Goal: Task Accomplishment & Management: Use online tool/utility

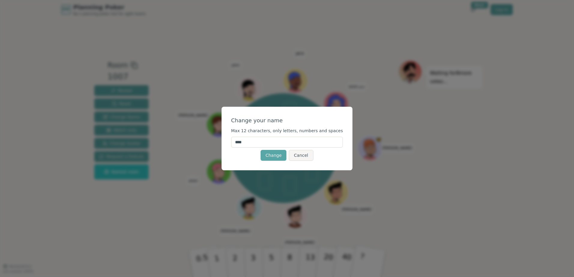
click at [278, 141] on input "****" at bounding box center [287, 142] width 112 height 11
type input "****"
click at [267, 155] on button "Change" at bounding box center [274, 155] width 26 height 11
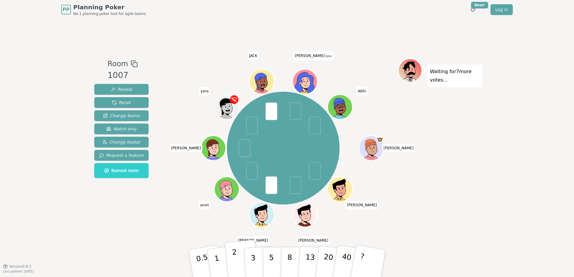
click at [234, 262] on p "2" at bounding box center [236, 264] width 8 height 33
click at [237, 261] on button "2" at bounding box center [242, 264] width 34 height 48
click at [233, 257] on p "2" at bounding box center [236, 264] width 8 height 33
drag, startPoint x: 307, startPoint y: 80, endPoint x: 319, endPoint y: 57, distance: 26.2
click at [325, 57] on span "(you)" at bounding box center [328, 56] width 7 height 3
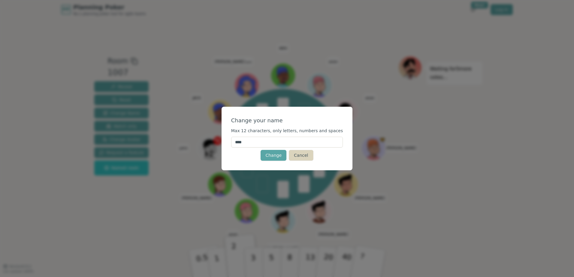
click at [293, 154] on button "Cancel" at bounding box center [301, 155] width 24 height 11
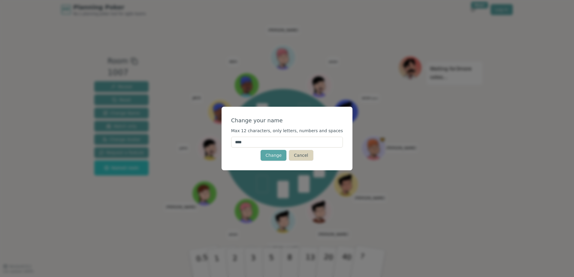
click at [292, 154] on button "Cancel" at bounding box center [301, 155] width 24 height 11
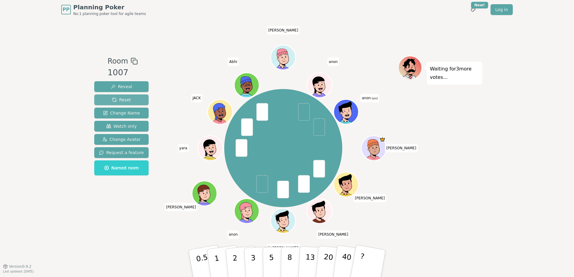
click at [119, 97] on span "Reset" at bounding box center [121, 100] width 19 height 6
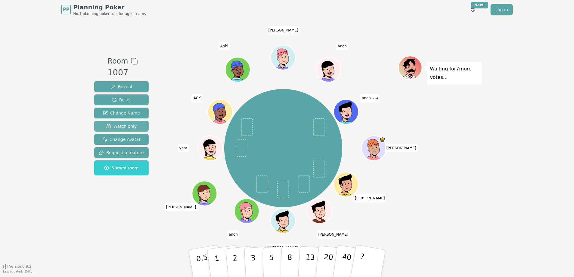
click at [115, 124] on span "Watch only" at bounding box center [121, 126] width 31 height 6
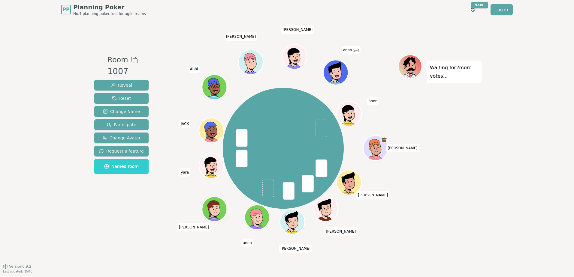
click at [352, 48] on span "anon (you)" at bounding box center [351, 50] width 19 height 8
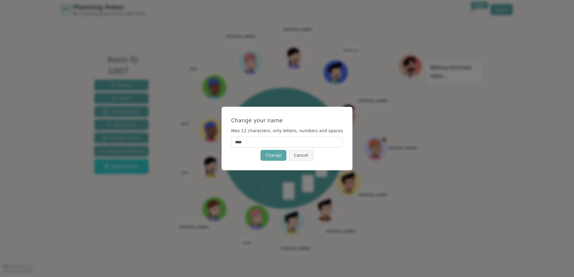
drag, startPoint x: 267, startPoint y: 144, endPoint x: 168, endPoint y: 143, distance: 98.2
click at [168, 143] on div "Change your name Max 12 characters, only letters, numbers and spaces **** Chang…" at bounding box center [287, 138] width 574 height 277
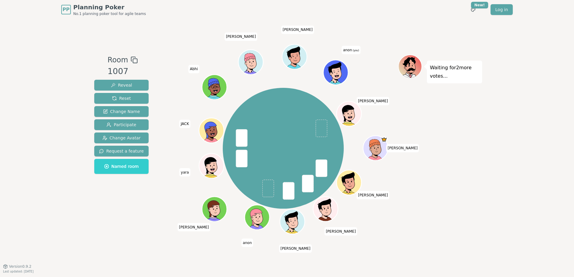
click at [346, 47] on span "anon (you)" at bounding box center [351, 50] width 19 height 8
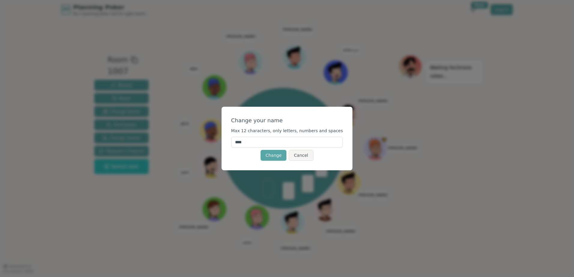
click at [258, 141] on input "****" at bounding box center [287, 142] width 112 height 11
drag, startPoint x: 256, startPoint y: 141, endPoint x: 240, endPoint y: 143, distance: 16.0
click at [240, 143] on input "****" at bounding box center [287, 142] width 112 height 11
type input "****"
click at [272, 156] on button "Change" at bounding box center [274, 155] width 26 height 11
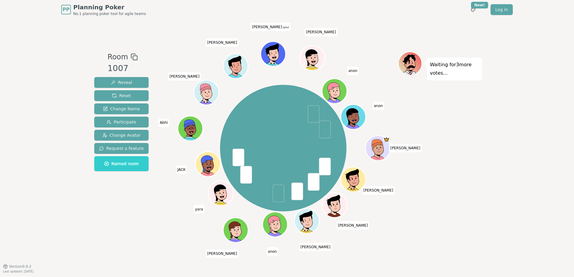
click at [274, 53] on icon at bounding box center [274, 53] width 24 height 3
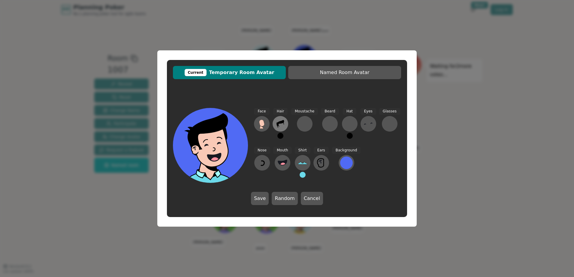
click at [277, 121] on icon at bounding box center [281, 124] width 10 height 10
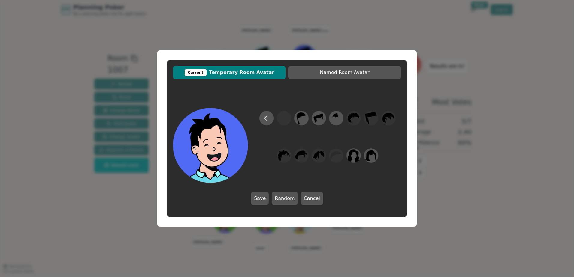
drag, startPoint x: 259, startPoint y: 197, endPoint x: 279, endPoint y: 136, distance: 63.7
click at [276, 153] on div "Save Random Cancel" at bounding box center [287, 156] width 240 height 109
click at [269, 118] on icon at bounding box center [266, 118] width 7 height 7
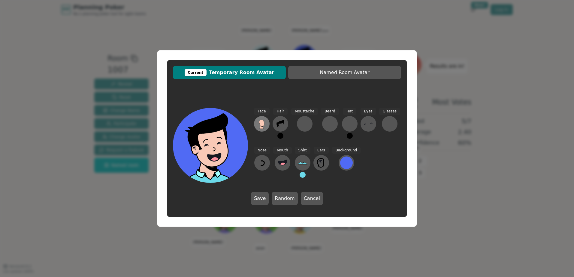
click at [263, 125] on icon at bounding box center [261, 123] width 5 height 7
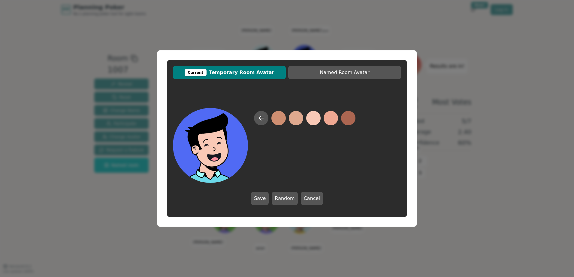
click at [316, 118] on button at bounding box center [313, 118] width 14 height 14
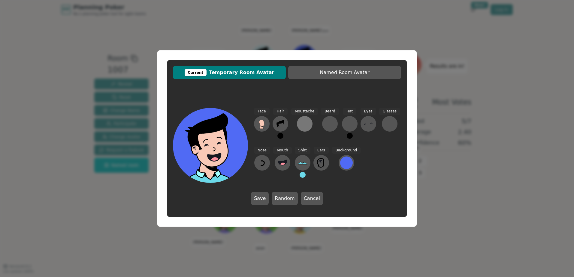
click at [304, 123] on div at bounding box center [305, 124] width 10 height 10
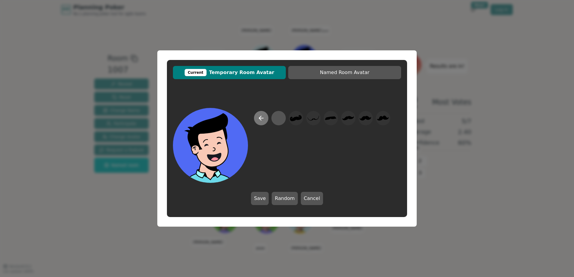
click at [257, 118] on button at bounding box center [261, 118] width 14 height 14
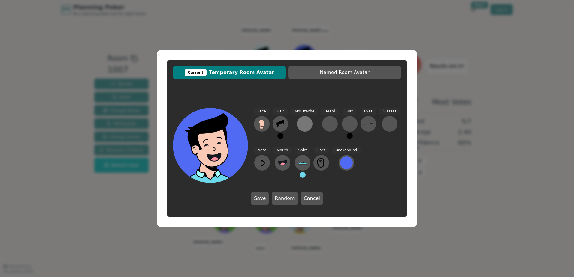
click at [302, 121] on div at bounding box center [305, 124] width 10 height 10
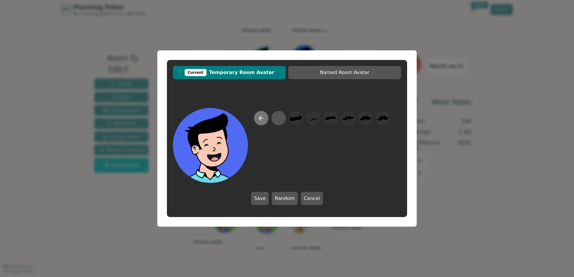
click at [261, 118] on icon at bounding box center [261, 118] width 4 height 0
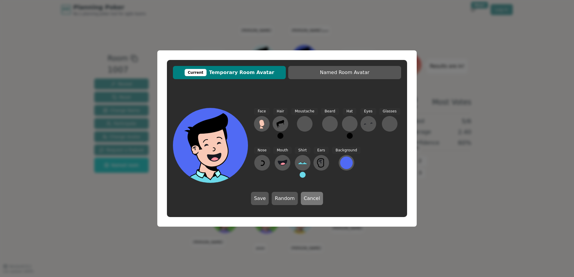
click at [316, 198] on button "Cancel" at bounding box center [312, 198] width 22 height 13
